Goal: Task Accomplishment & Management: Use online tool/utility

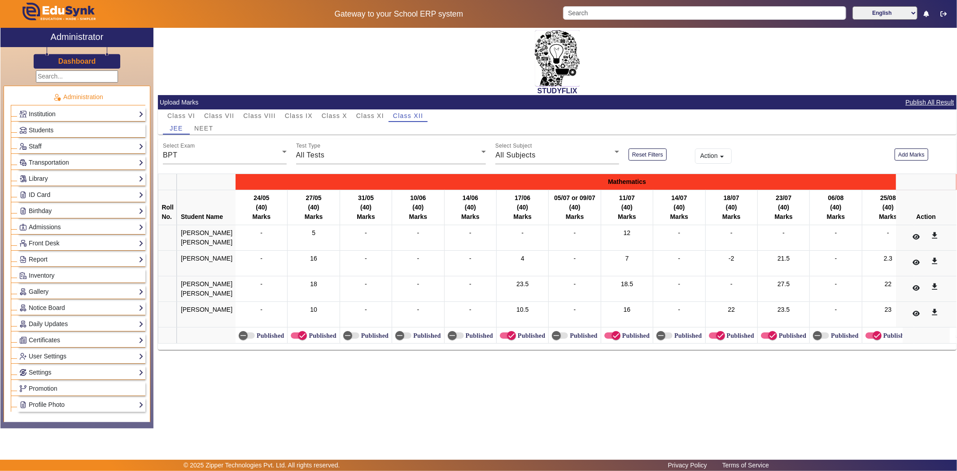
scroll to position [349, 0]
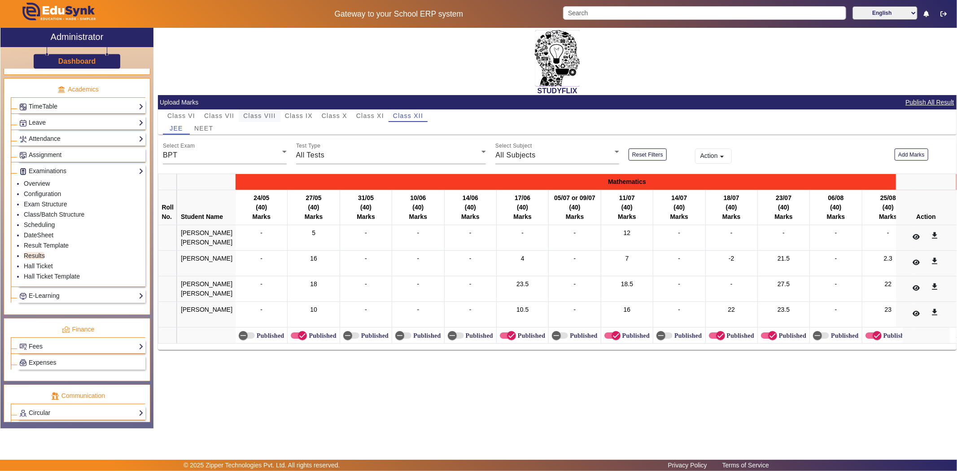
click at [261, 113] on span "Class VIII" at bounding box center [259, 116] width 32 height 6
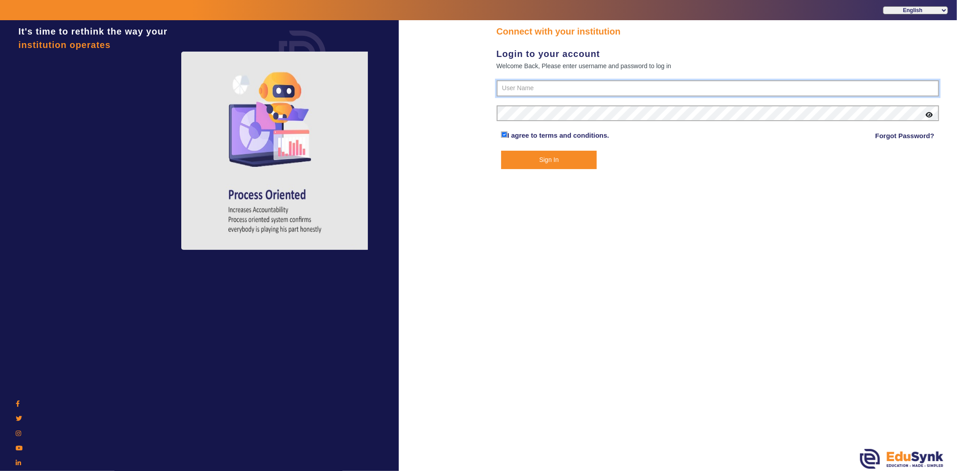
type input "6354922771"
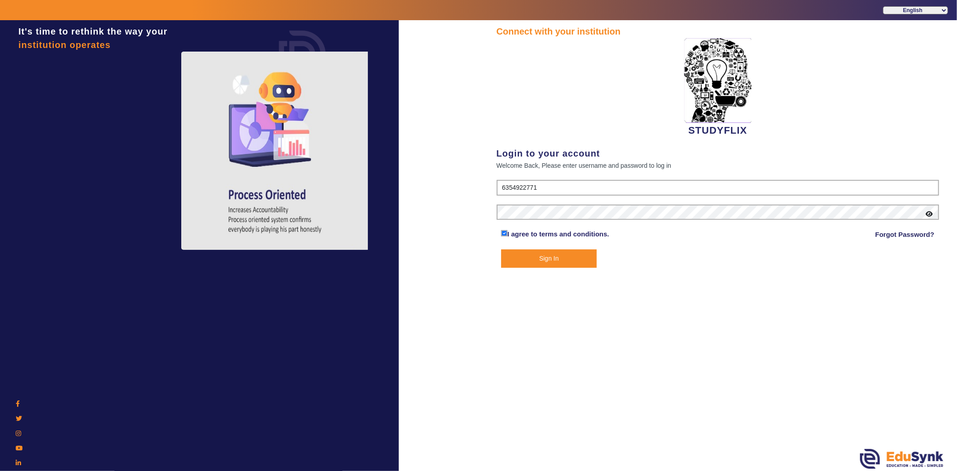
click at [512, 261] on button "Sign In" at bounding box center [549, 259] width 96 height 18
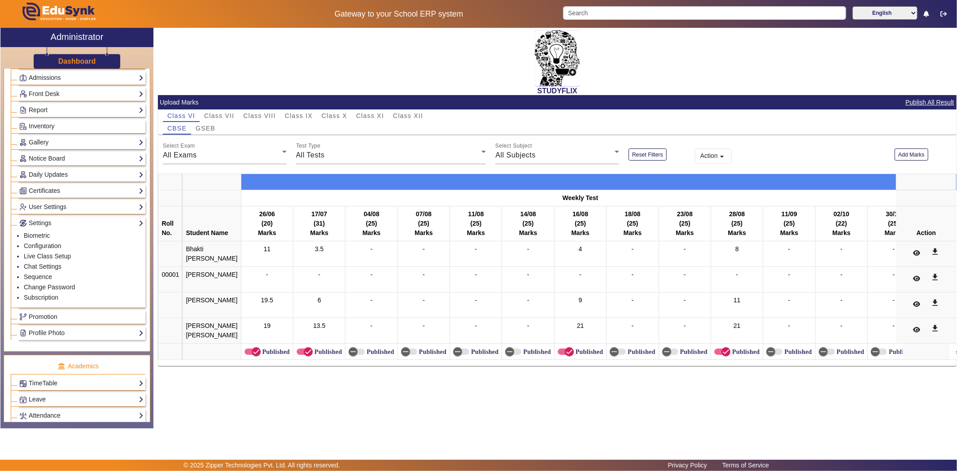
scroll to position [299, 0]
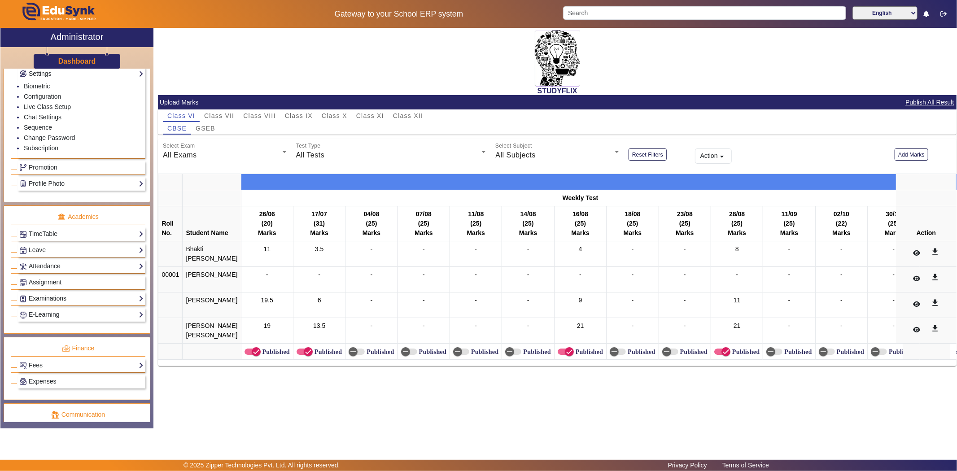
click at [52, 302] on link "Examinations" at bounding box center [81, 299] width 124 height 10
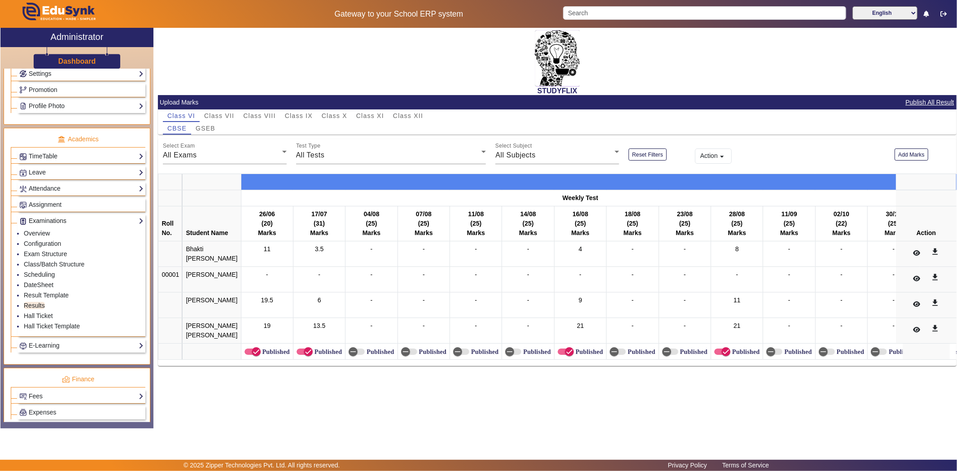
scroll to position [301, 0]
click at [38, 306] on link "Results" at bounding box center [34, 303] width 21 height 7
click at [300, 113] on span "Class IX" at bounding box center [299, 116] width 28 height 6
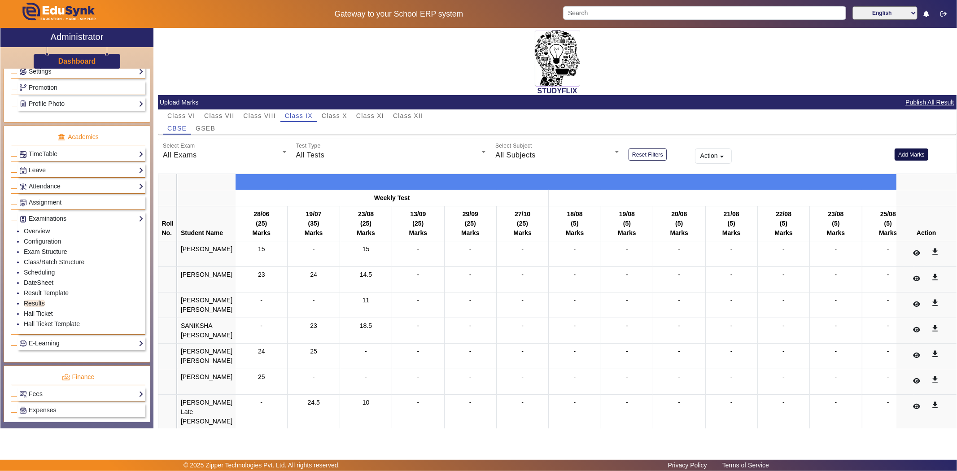
scroll to position [69, 0]
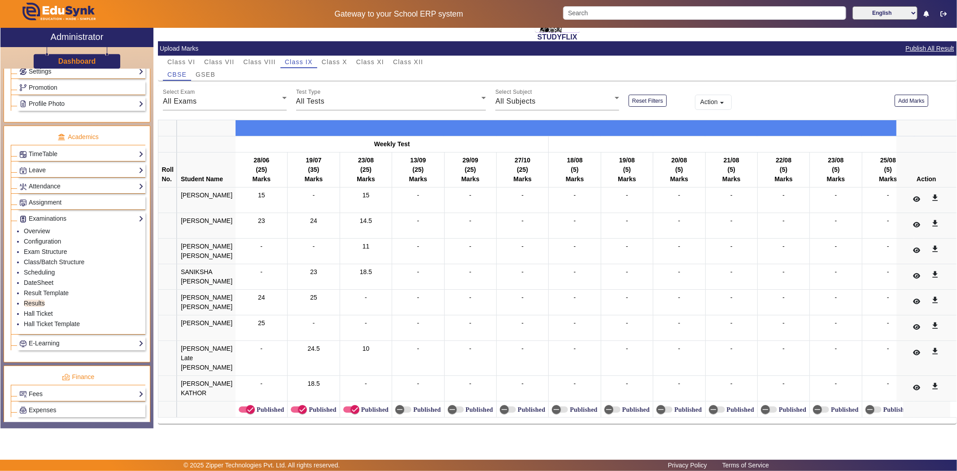
click at [718, 98] on mat-icon "arrow_drop_down" at bounding box center [722, 102] width 9 height 9
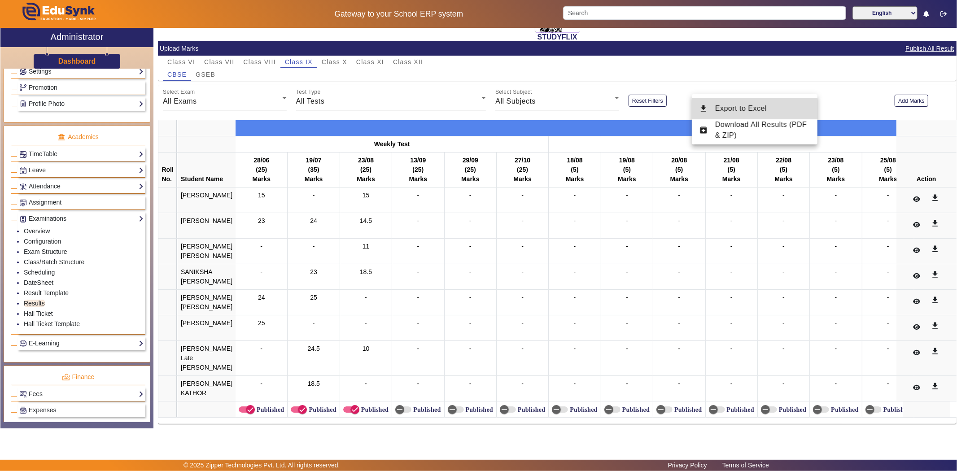
click at [740, 110] on span "Export to Excel" at bounding box center [741, 109] width 52 height 8
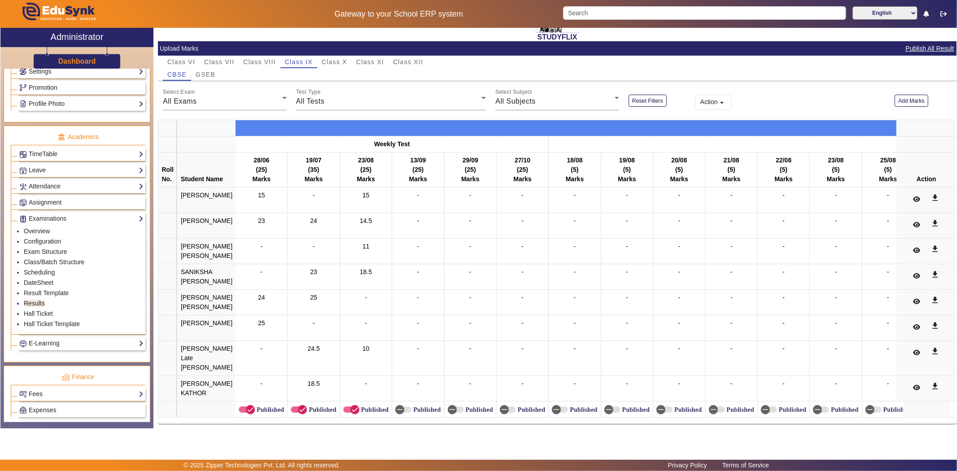
scroll to position [0, 0]
